Goal: Task Accomplishment & Management: Manage account settings

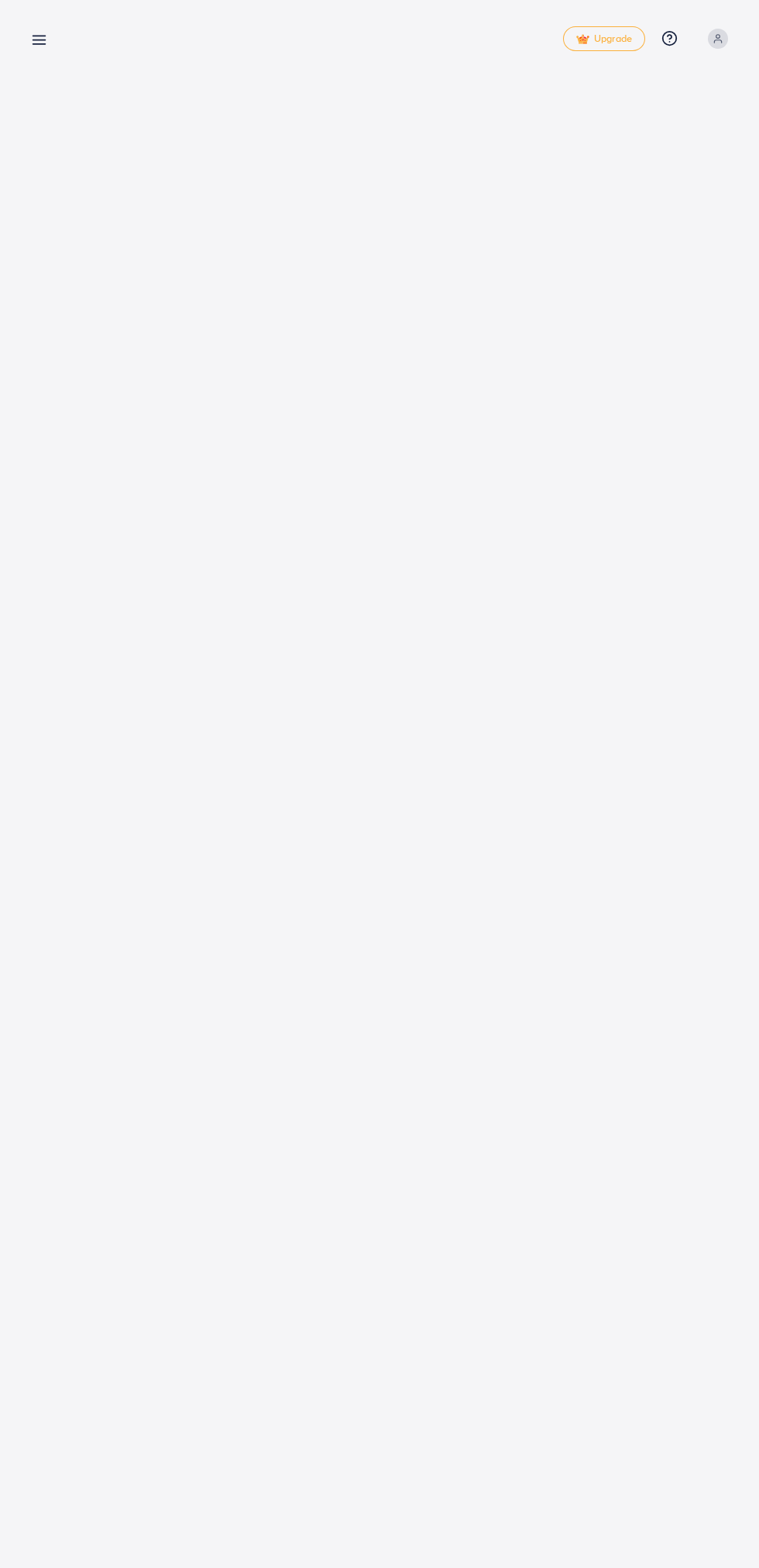
click at [38, 40] on line at bounding box center [39, 40] width 13 height 0
click at [44, 42] on icon at bounding box center [38, 39] width 16 height 16
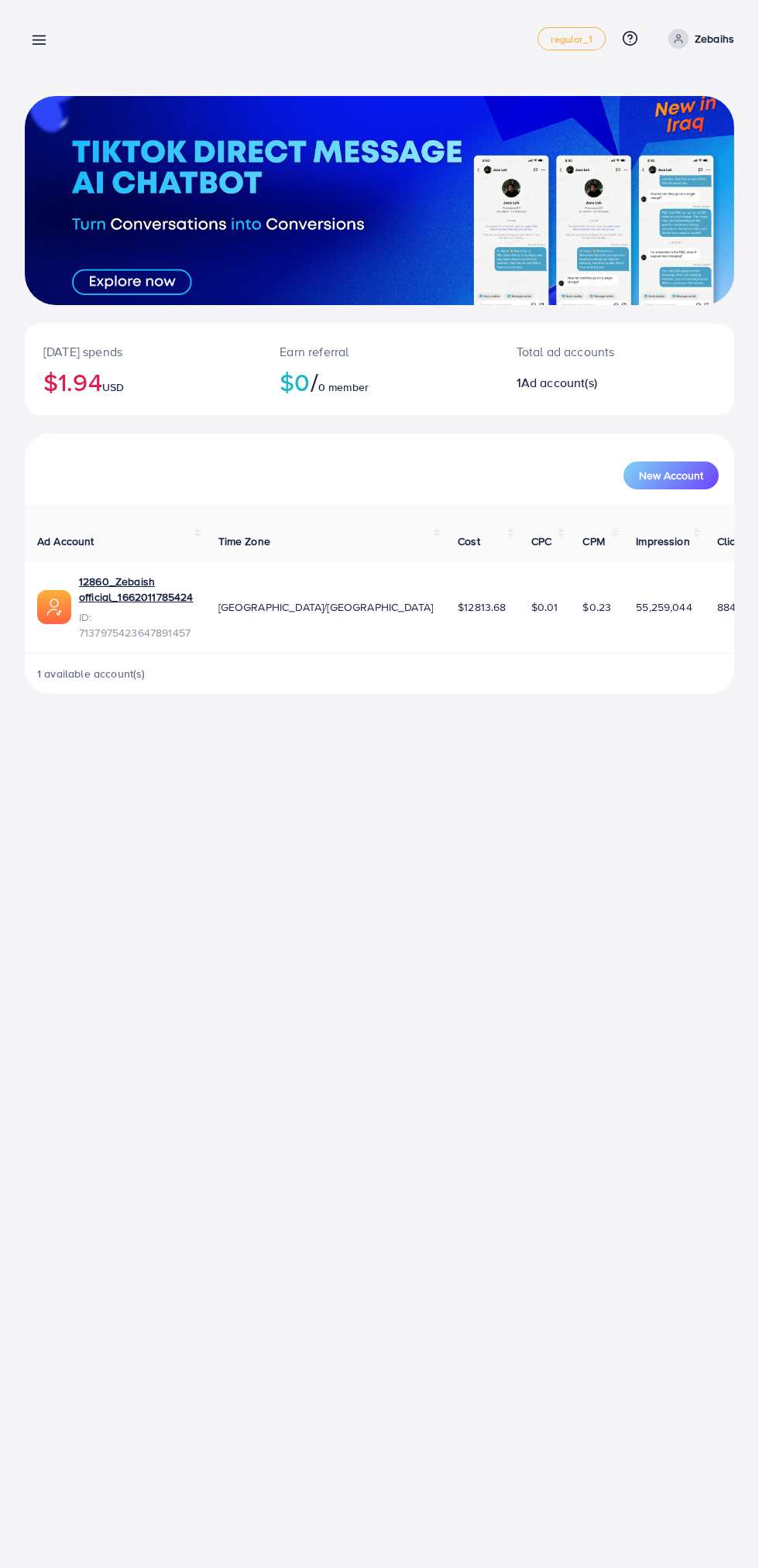
click at [716, 41] on p "Zebaihs" at bounding box center [715, 39] width 39 height 19
click at [665, 139] on link "Log out" at bounding box center [659, 126] width 147 height 35
click at [718, 42] on p "Zebaihs" at bounding box center [715, 39] width 39 height 19
click at [679, 94] on link "Profile" at bounding box center [659, 92] width 147 height 35
select select "********"
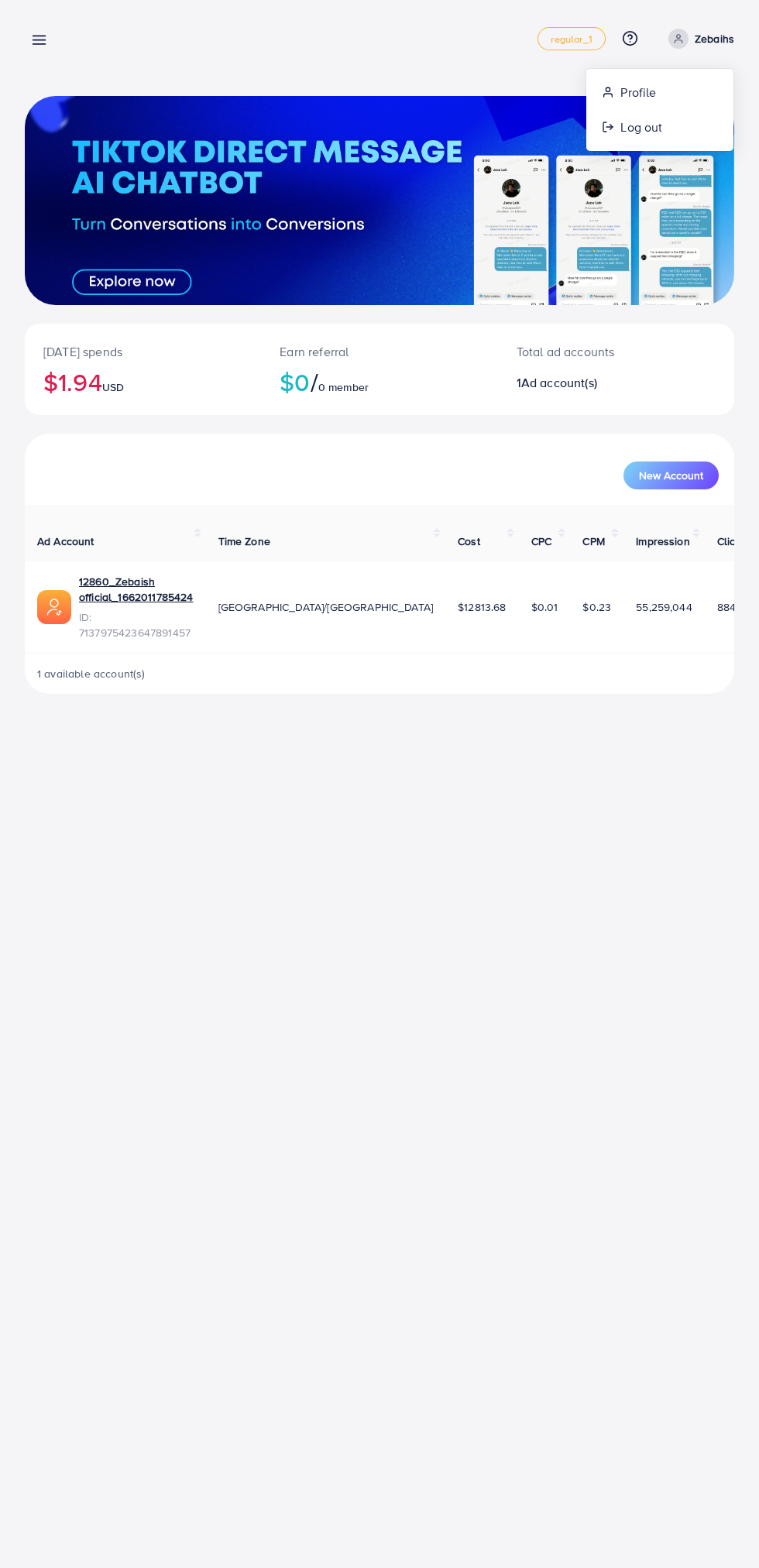
select select "******"
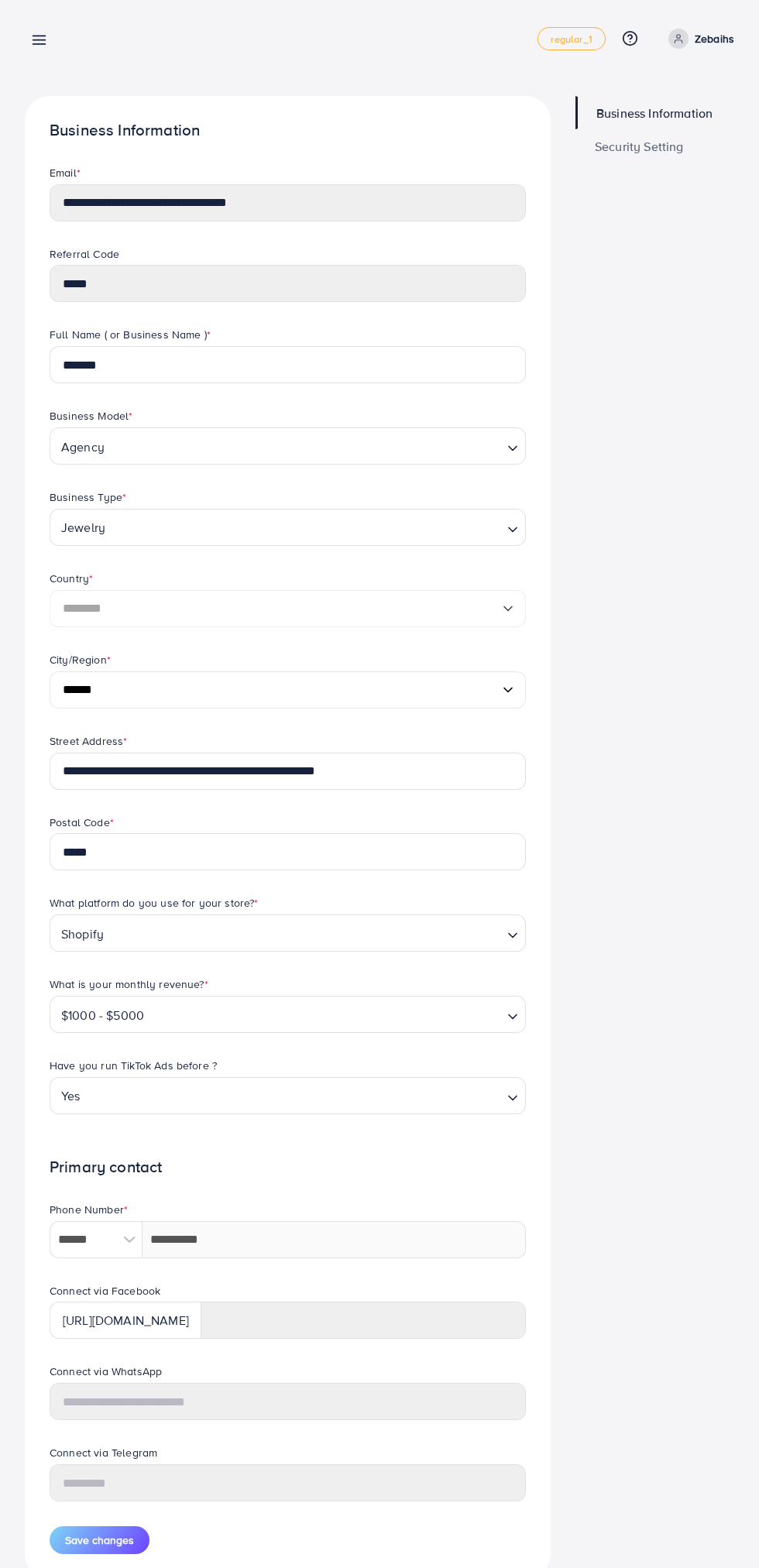
click at [45, 40] on line at bounding box center [39, 40] width 13 height 0
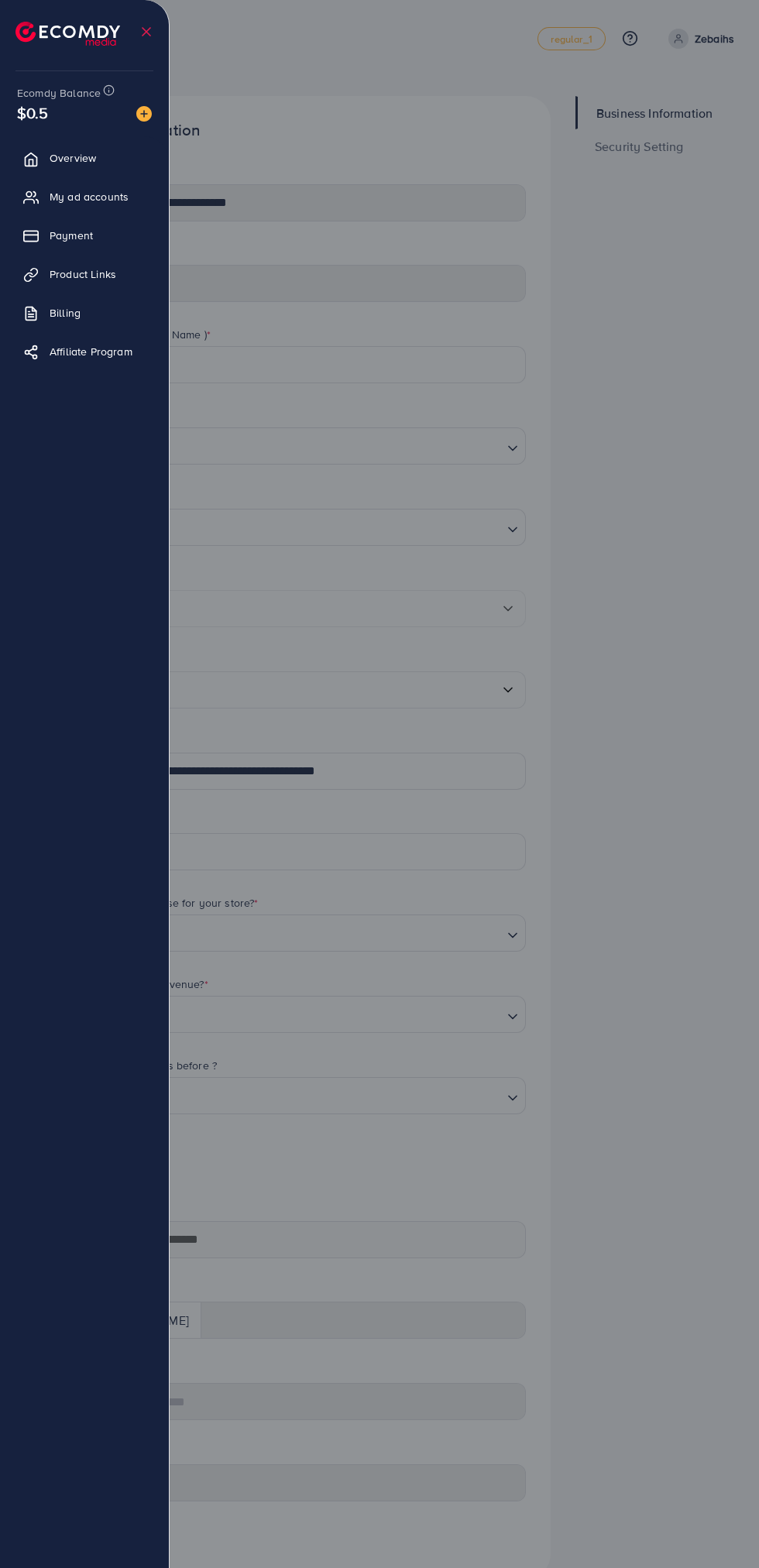
click at [751, 356] on div at bounding box center [379, 941] width 759 height 1882
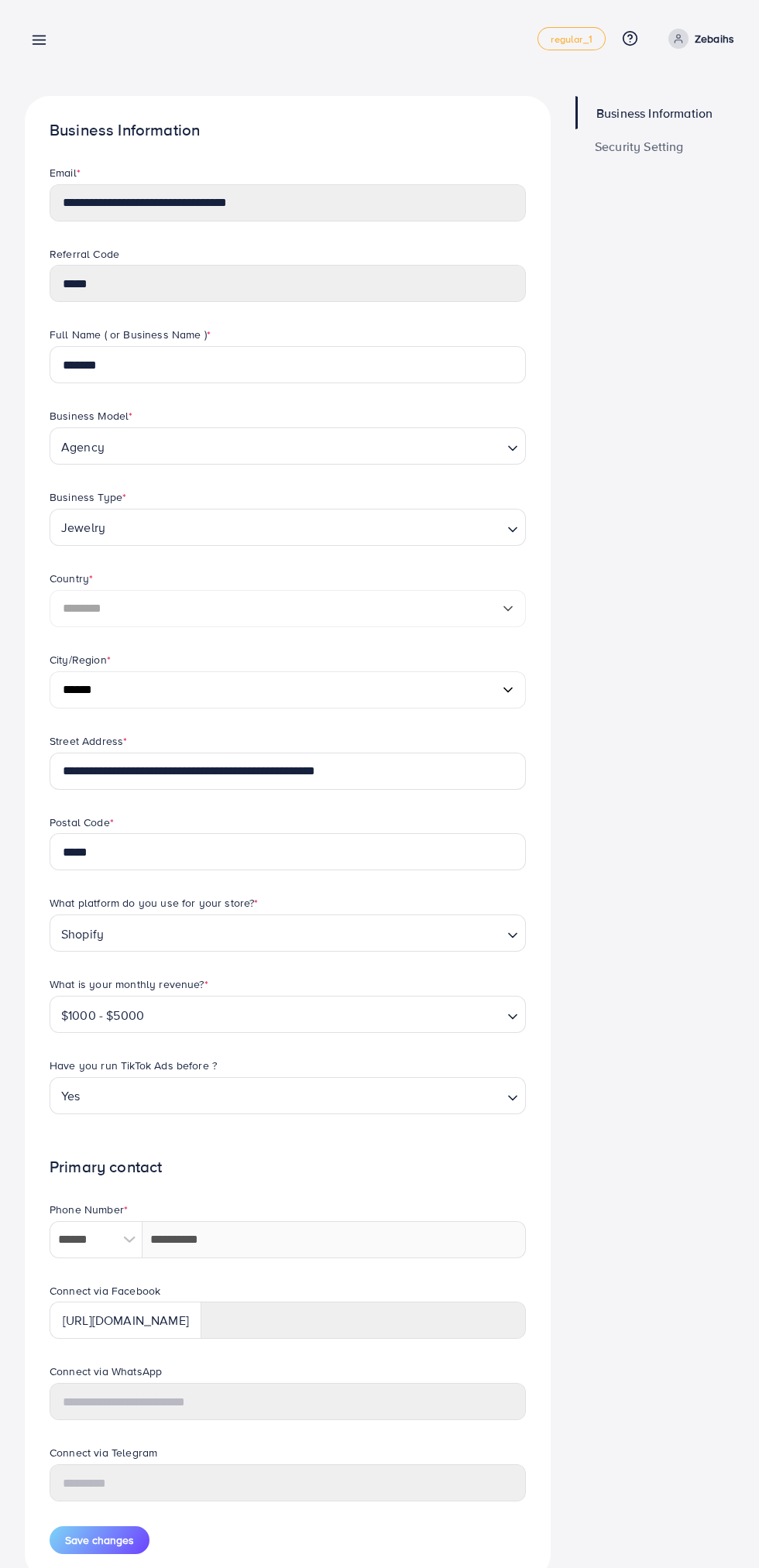
click at [695, 35] on p "Zebaihs" at bounding box center [715, 39] width 39 height 19
click at [659, 145] on ul "Profile Log out" at bounding box center [659, 110] width 149 height 84
click at [653, 128] on span "Log out" at bounding box center [641, 126] width 41 height 19
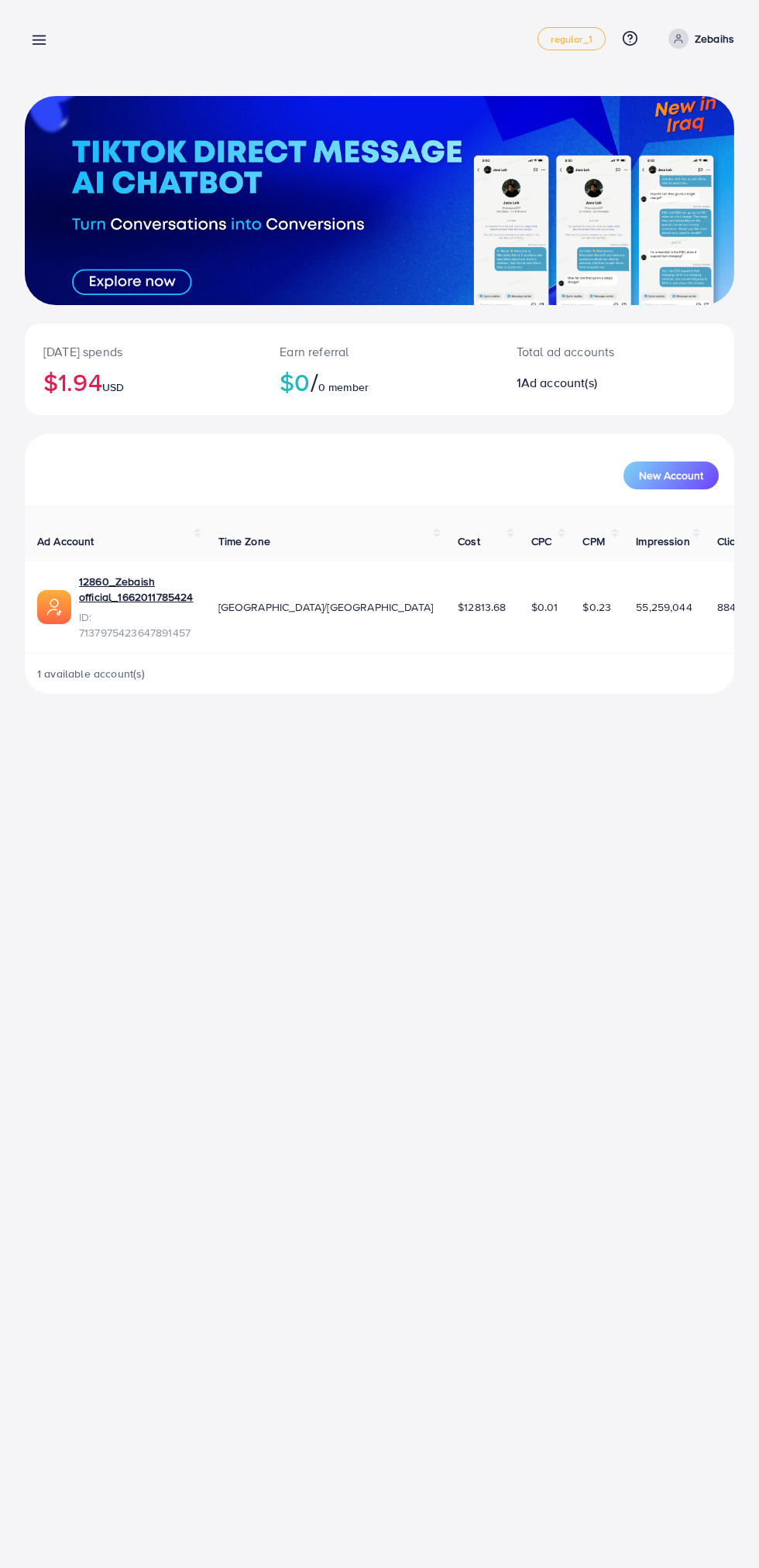
click at [712, 36] on p "Zebaihs" at bounding box center [715, 39] width 39 height 19
click at [660, 139] on link "Log out" at bounding box center [659, 126] width 147 height 35
click at [724, 37] on p "Zebaihs" at bounding box center [715, 39] width 39 height 19
click at [651, 89] on span "Profile" at bounding box center [638, 92] width 36 height 19
select select "********"
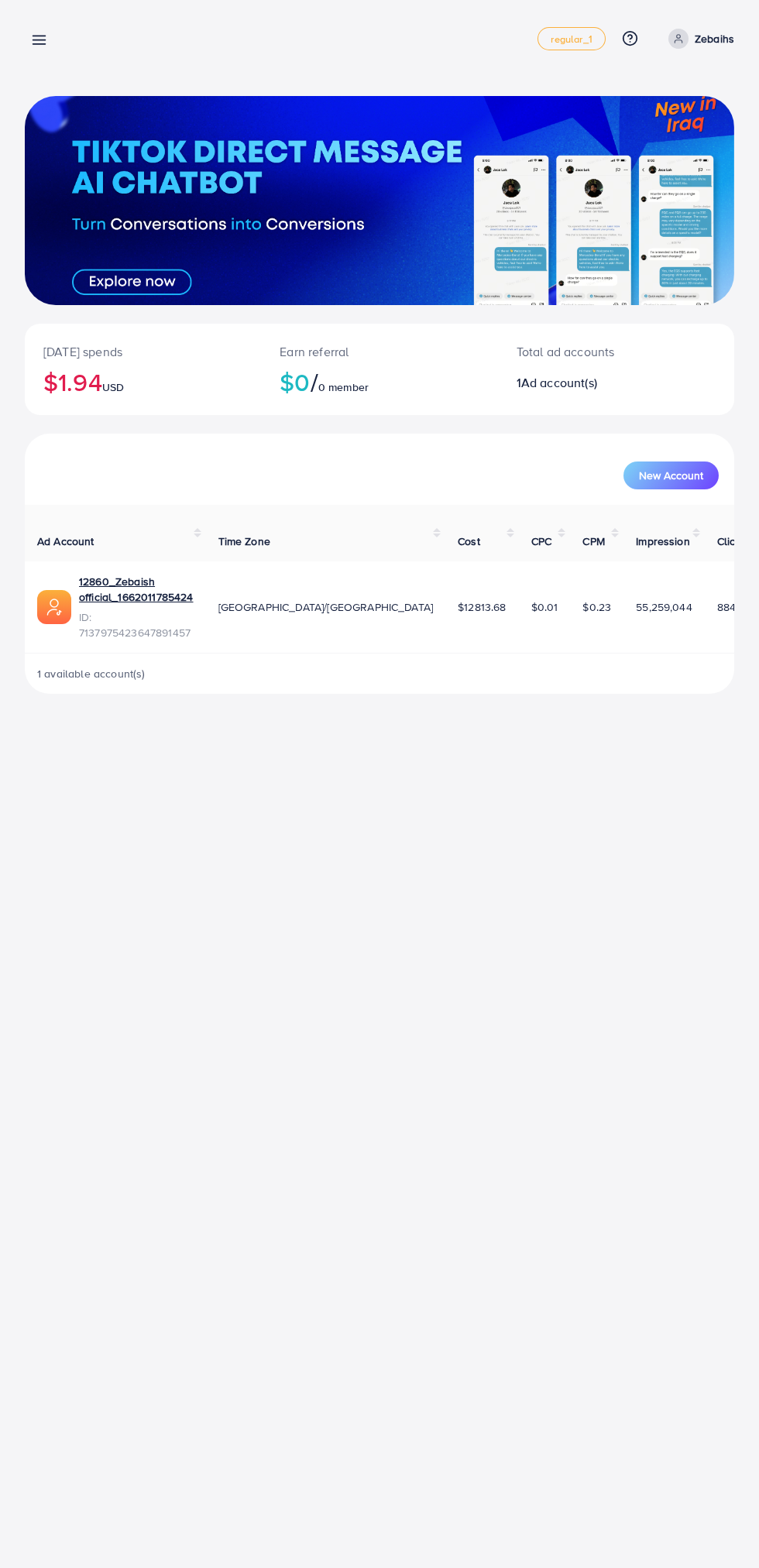
select select "******"
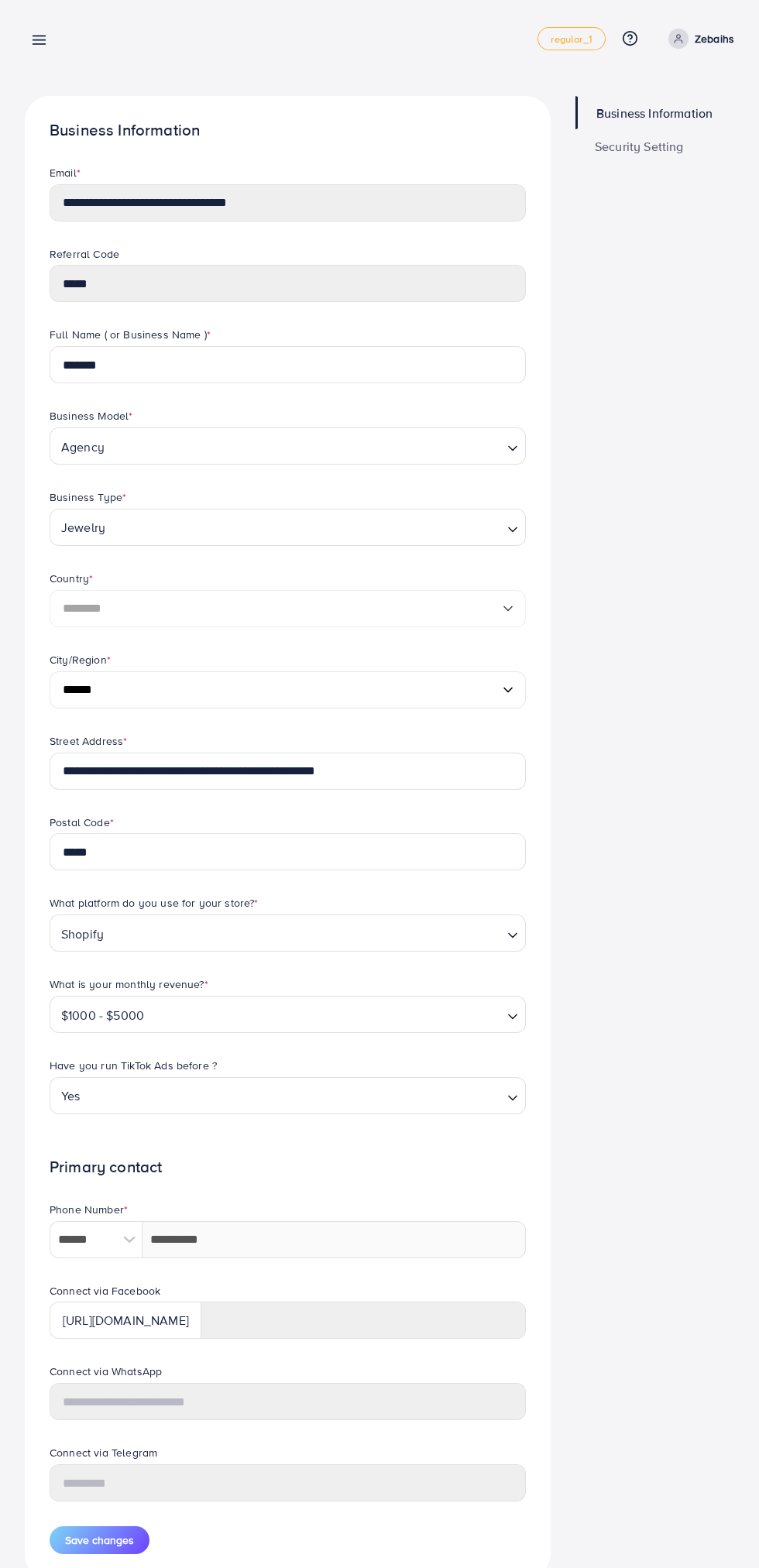
click at [677, 146] on span "Security Setting" at bounding box center [639, 146] width 89 height 13
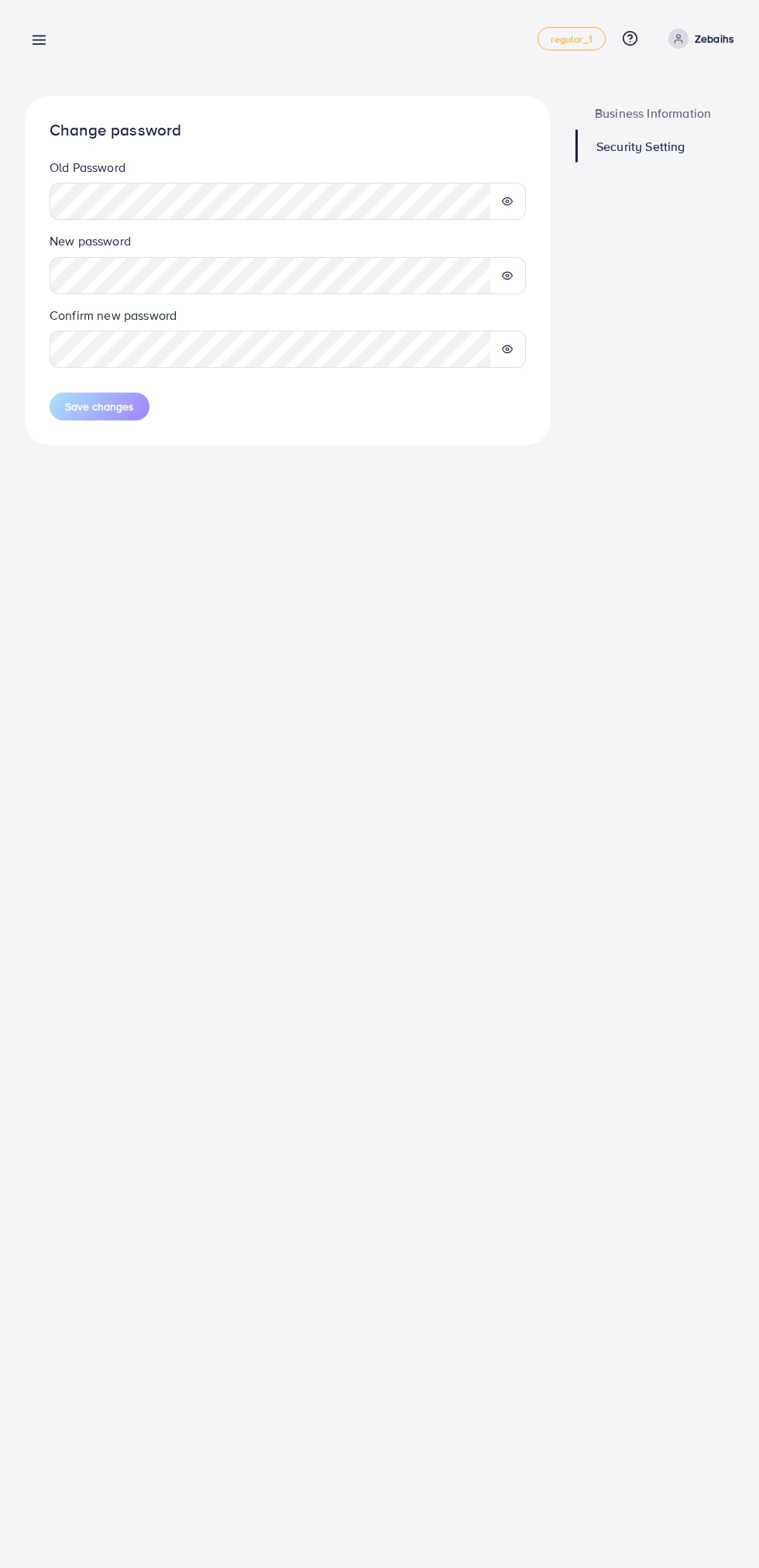
click at [507, 201] on icon at bounding box center [506, 200] width 11 height 11
click at [507, 201] on line at bounding box center [507, 201] width 10 height 10
click at [507, 201] on icon at bounding box center [506, 200] width 11 height 11
click at [518, 251] on legend "New password" at bounding box center [287, 244] width 476 height 24
click at [507, 201] on line at bounding box center [507, 201] width 10 height 10
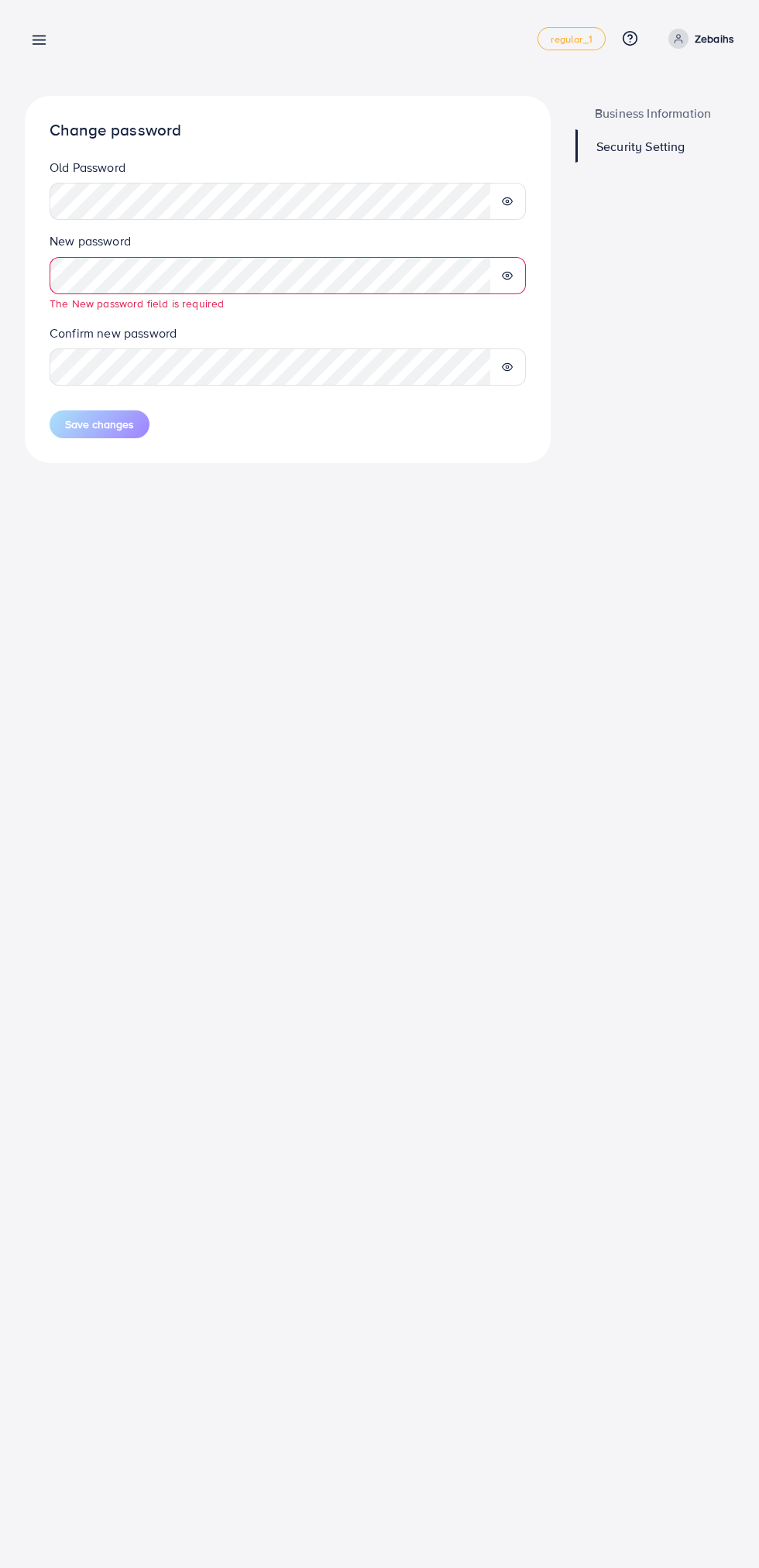
click at [689, 107] on span "Business Information" at bounding box center [652, 113] width 116 height 13
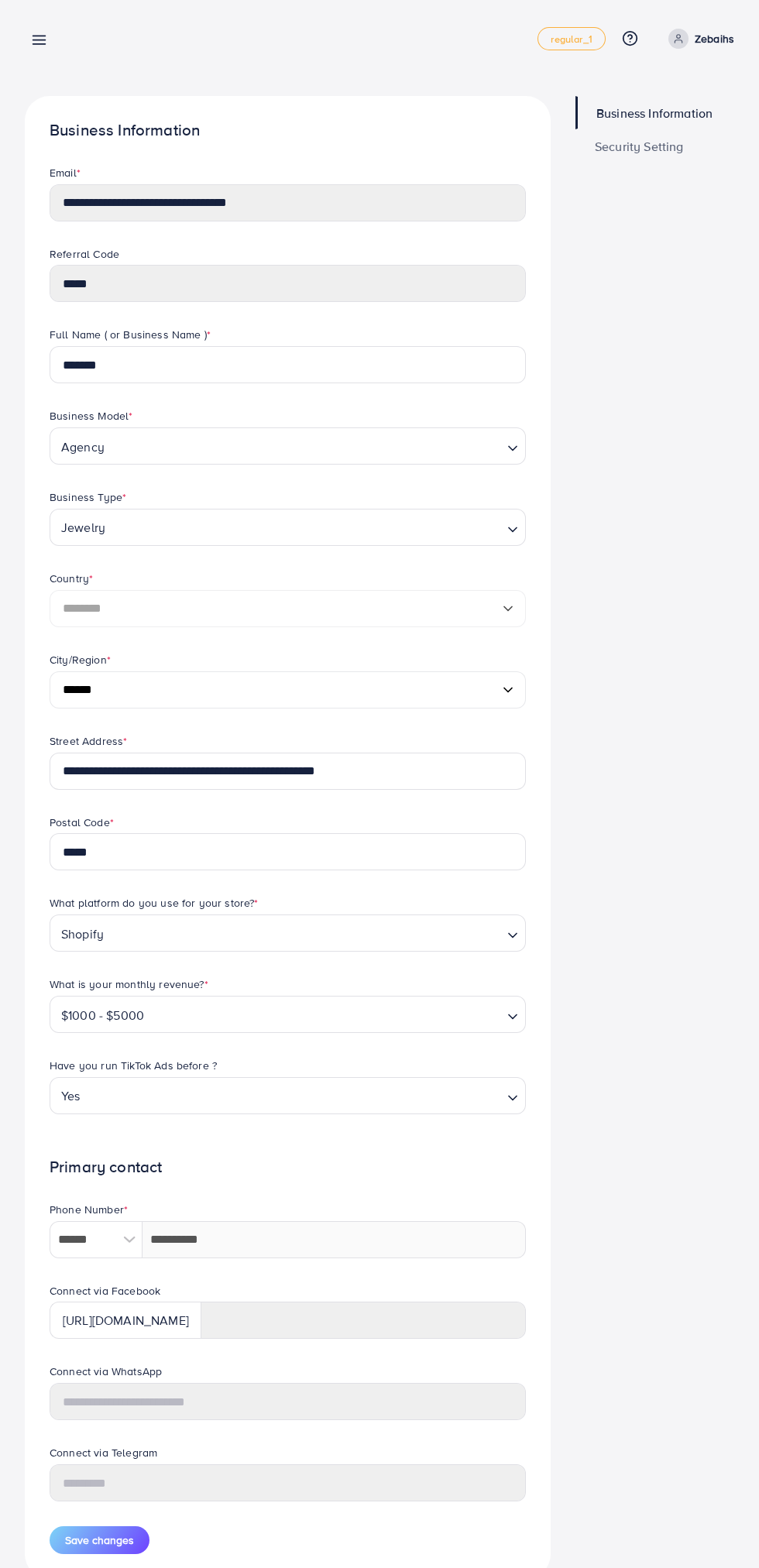
click at [38, 35] on icon at bounding box center [38, 39] width 16 height 16
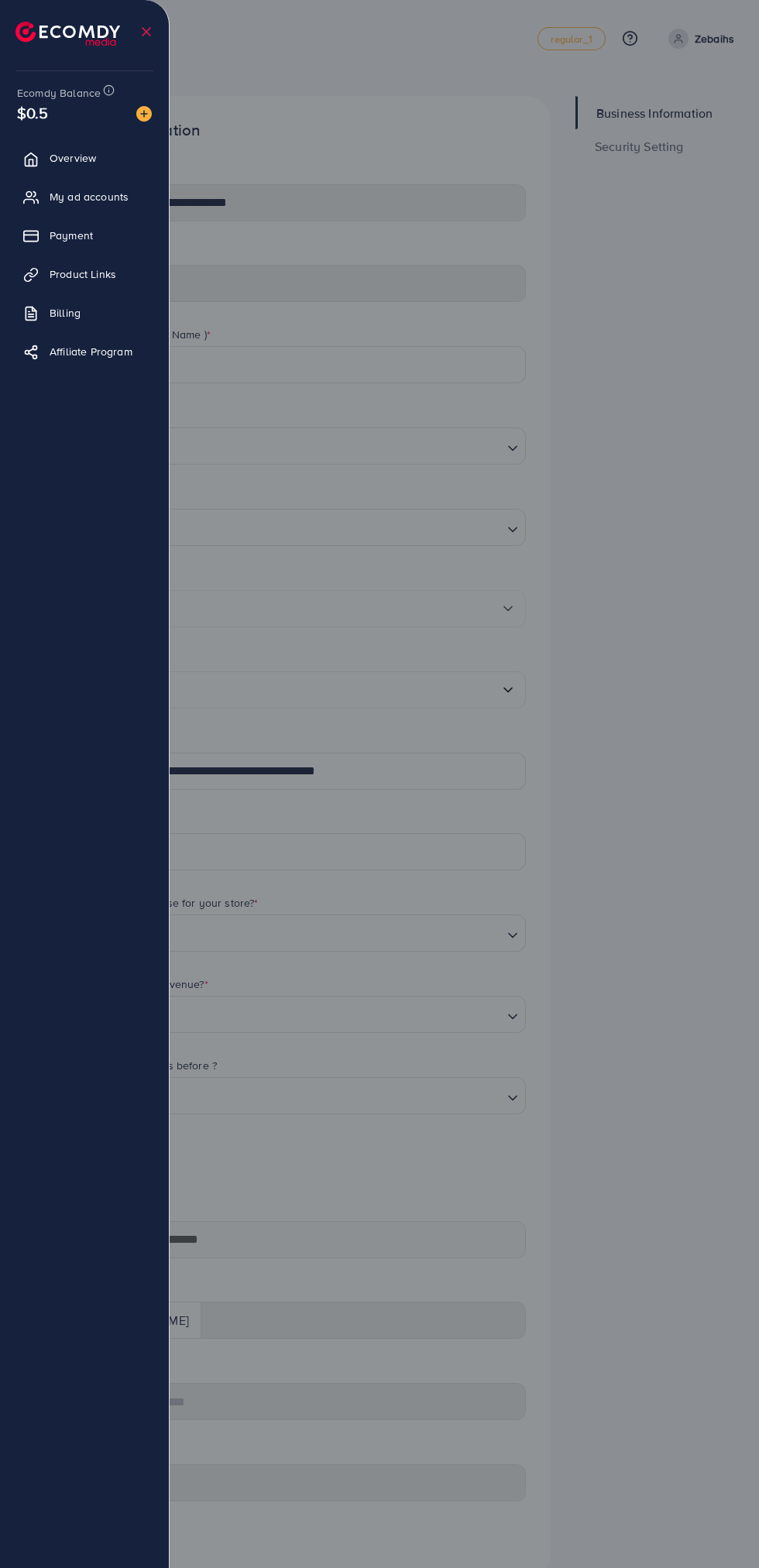
click at [123, 198] on span "My ad accounts" at bounding box center [89, 196] width 79 height 16
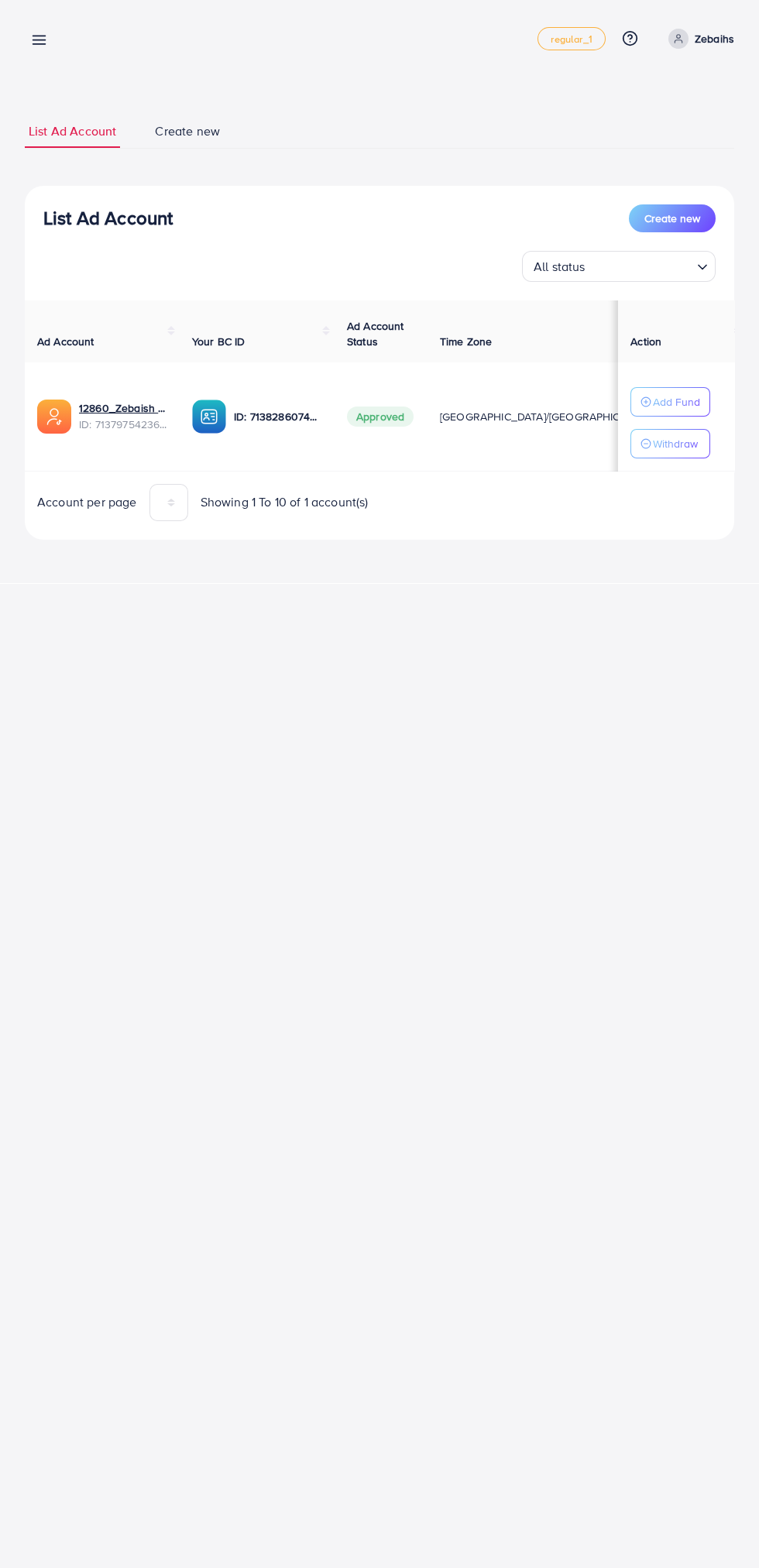
click at [43, 40] on line at bounding box center [39, 40] width 13 height 0
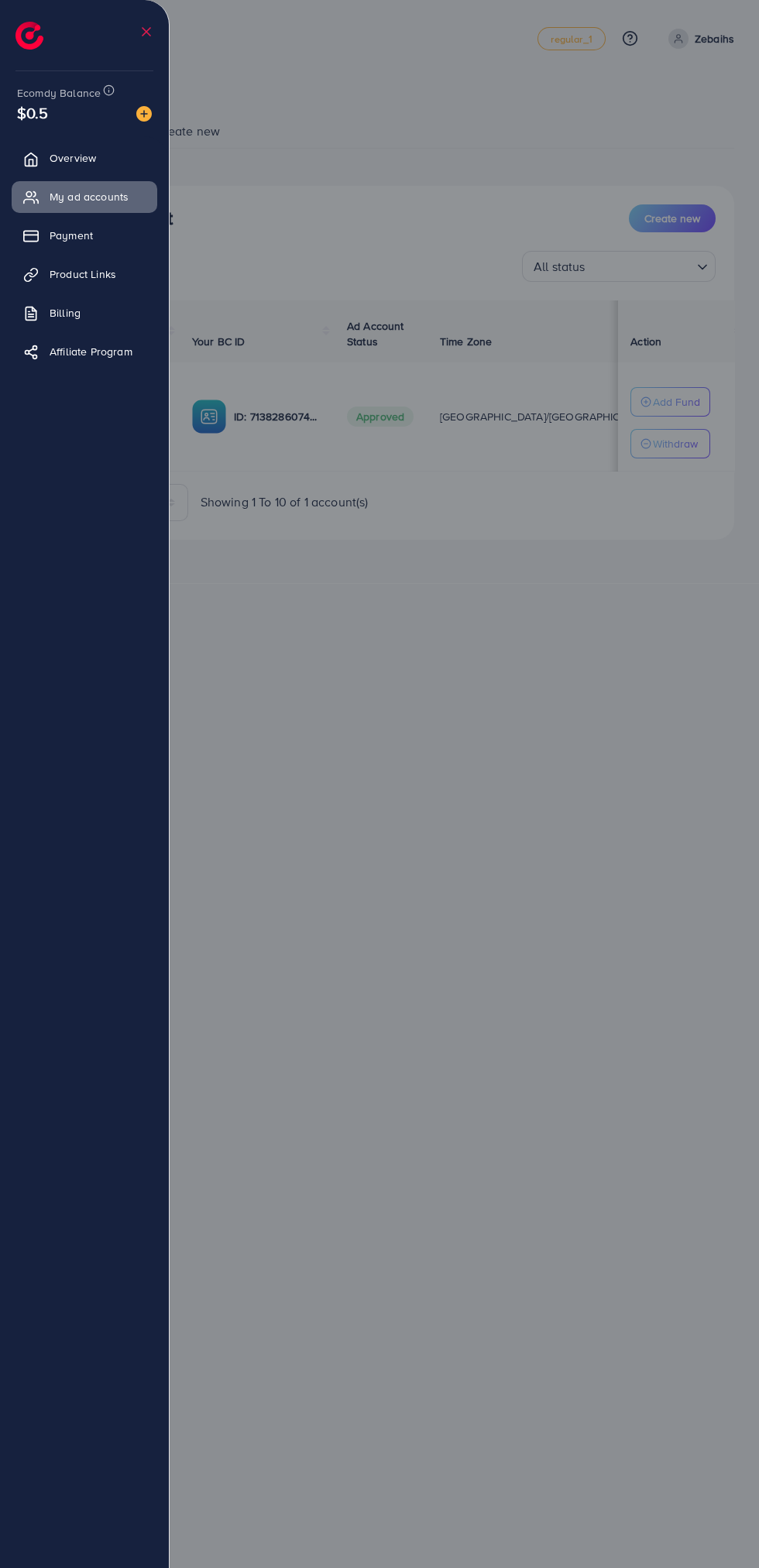
click at [505, 1023] on div at bounding box center [379, 941] width 759 height 1882
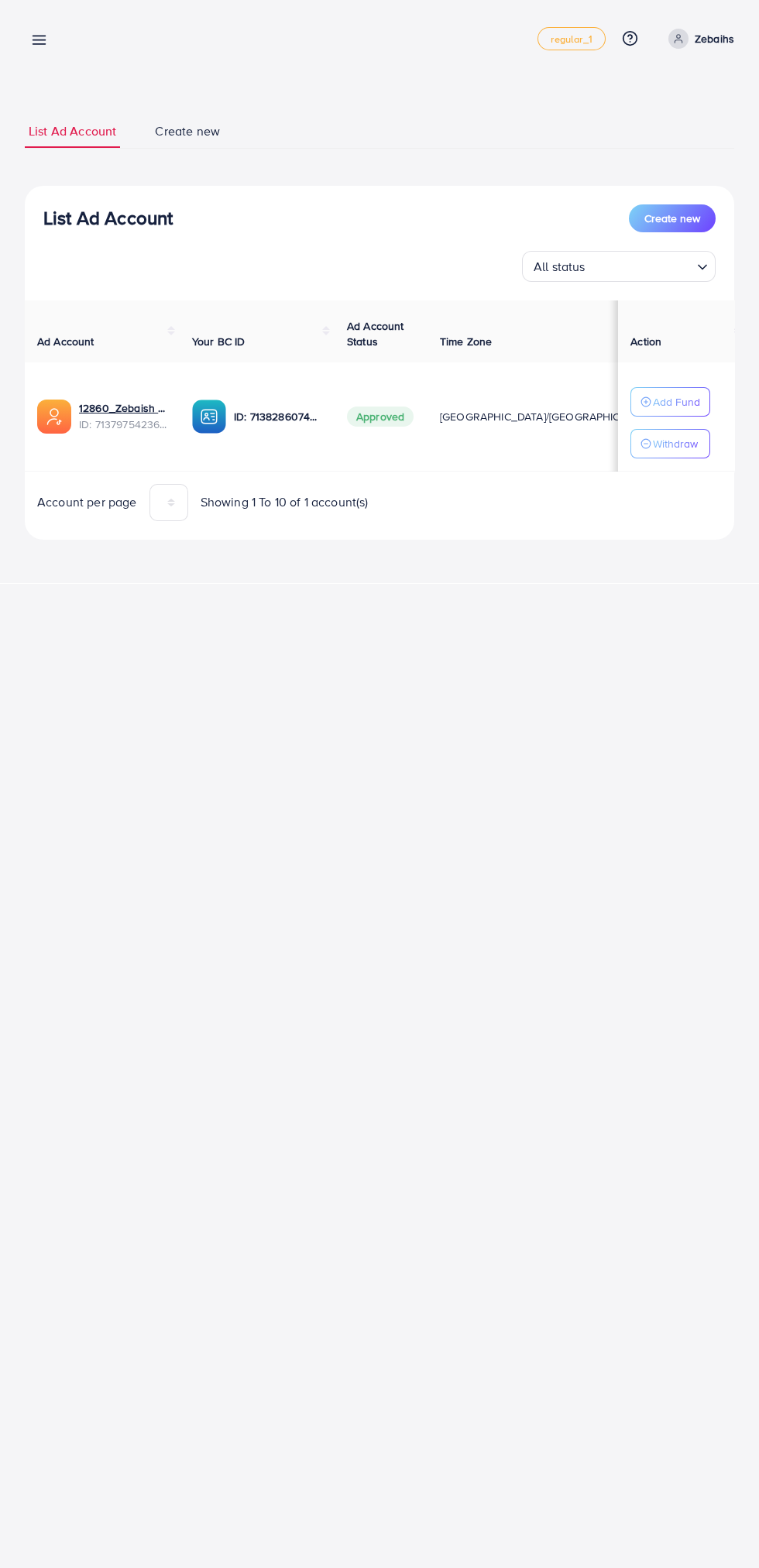
click at [719, 31] on p "Zebaihs" at bounding box center [715, 39] width 39 height 19
click at [658, 127] on span "Log out" at bounding box center [641, 126] width 41 height 19
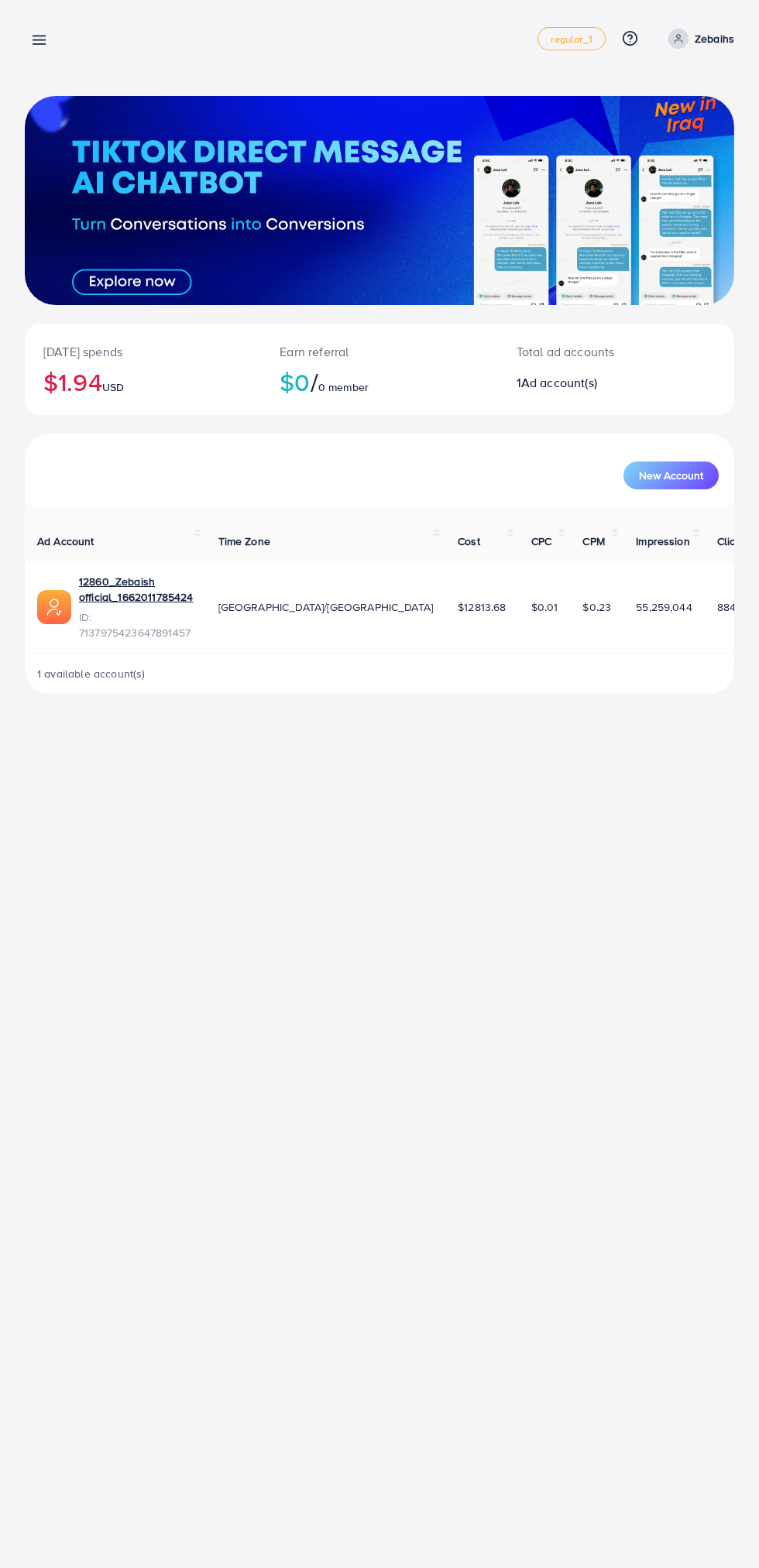
click at [729, 41] on p "Zebaihs" at bounding box center [715, 39] width 39 height 19
click at [689, 139] on link "Log out" at bounding box center [659, 126] width 147 height 35
